Goal: Task Accomplishment & Management: Manage account settings

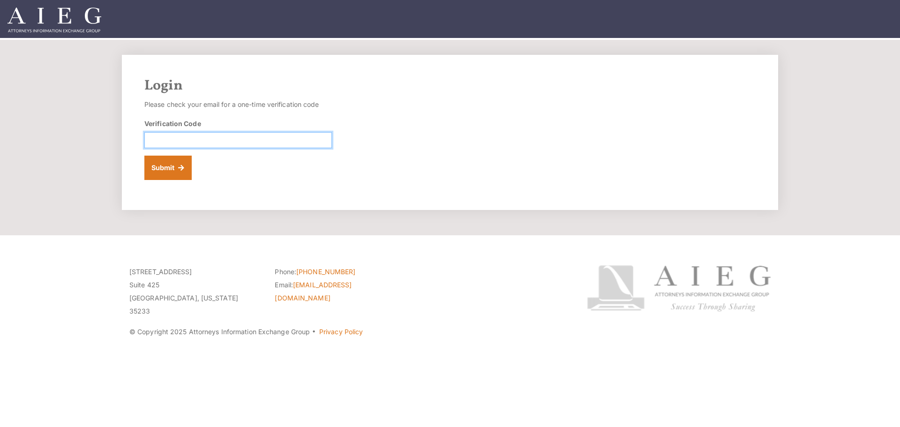
click at [233, 143] on input "Verification Code" at bounding box center [238, 140] width 188 height 16
click at [242, 143] on input "Verification Code" at bounding box center [238, 140] width 188 height 16
type input "945238"
click at [159, 169] on button "Submit" at bounding box center [167, 168] width 47 height 24
click at [252, 137] on input "Verification Code" at bounding box center [238, 140] width 188 height 16
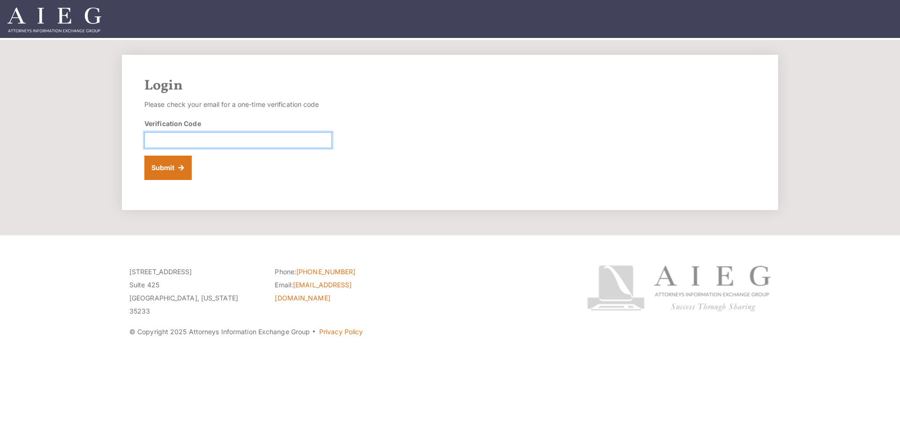
click at [257, 145] on input "Verification Code" at bounding box center [238, 140] width 188 height 16
paste input "397688"
type input "397688"
click at [169, 167] on button "Submit" at bounding box center [167, 168] width 47 height 24
